Goal: Transaction & Acquisition: Purchase product/service

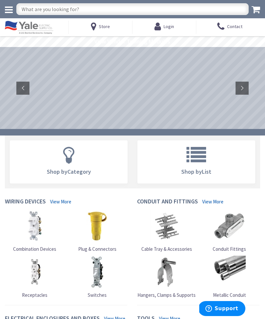
click at [47, 14] on input "text" at bounding box center [132, 9] width 232 height 12
type input "Brown light cover"
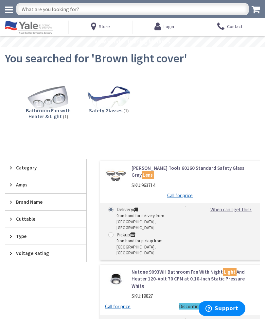
click at [52, 8] on input "text" at bounding box center [132, 9] width 232 height 12
type input "Broan"
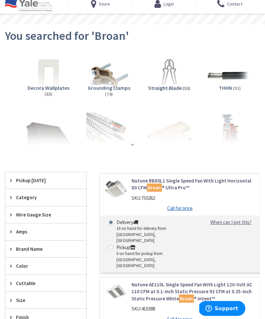
scroll to position [23, 0]
click at [132, 146] on strong at bounding box center [132, 144] width 7 height 5
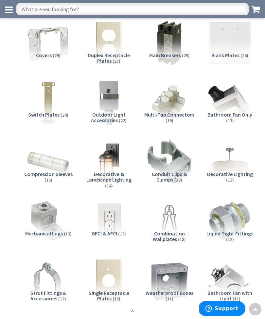
scroll to position [200, 0]
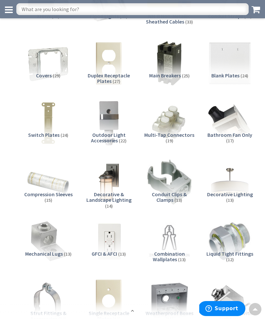
click at [232, 129] on img at bounding box center [229, 122] width 45 height 45
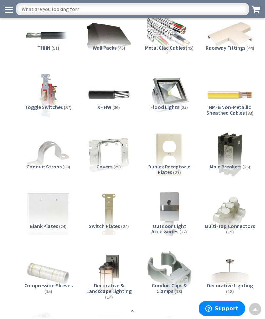
scroll to position [0, 0]
